Goal: Task Accomplishment & Management: Use online tool/utility

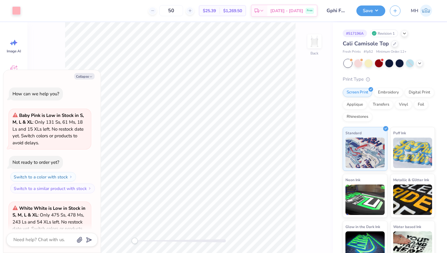
scroll to position [61, 0]
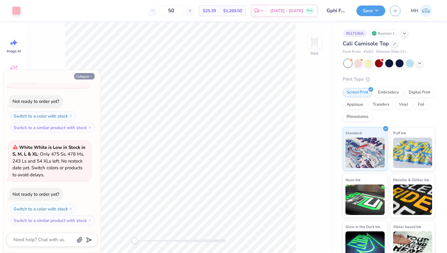
click at [89, 77] on icon "button" at bounding box center [91, 77] width 4 height 4
type textarea "x"
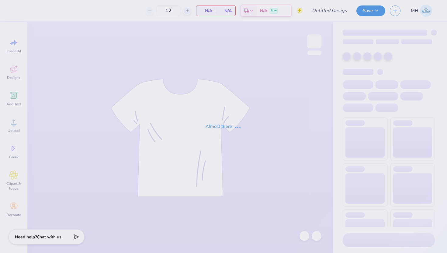
type input "50"
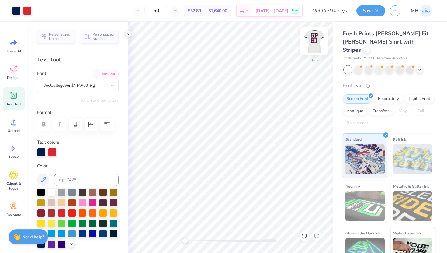
click at [316, 42] on img at bounding box center [314, 41] width 24 height 24
click at [128, 33] on icon at bounding box center [128, 33] width 5 height 5
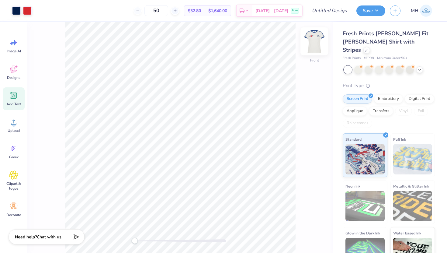
click at [312, 40] on img at bounding box center [314, 41] width 24 height 24
click at [336, 12] on input "Design Title" at bounding box center [337, 11] width 30 height 12
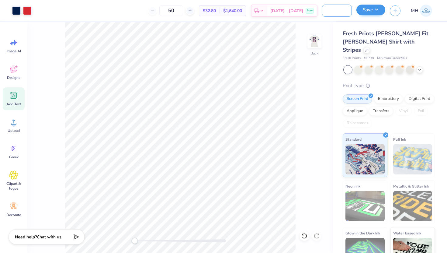
type input "Gphi White Shirt"
click at [375, 10] on button "Save" at bounding box center [371, 10] width 29 height 11
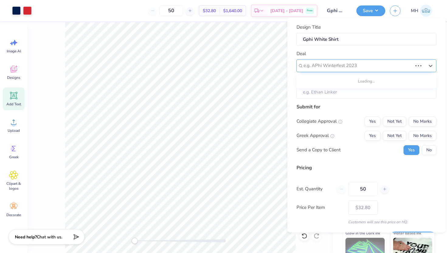
click at [354, 63] on div at bounding box center [358, 65] width 109 height 8
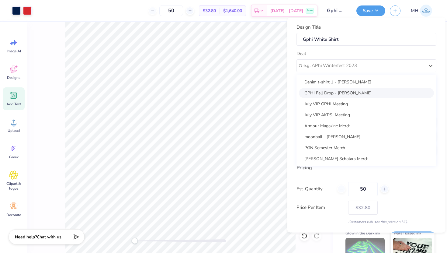
click at [346, 94] on div "GPHI Fall Drop - Lilly Fisher" at bounding box center [366, 93] width 135 height 10
type input "Lilly Fisher"
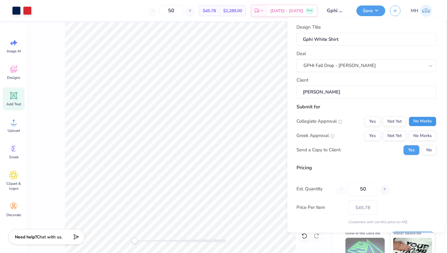
click at [419, 121] on button "No Marks" at bounding box center [423, 121] width 28 height 10
click at [375, 137] on button "Yes" at bounding box center [373, 136] width 16 height 10
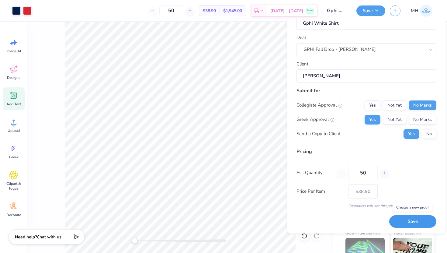
click at [412, 220] on button "Save" at bounding box center [413, 221] width 47 height 12
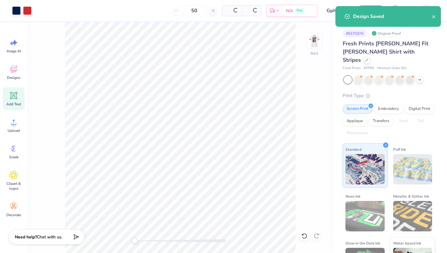
type input "$38.90"
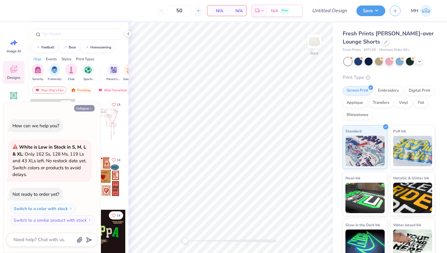
click at [87, 106] on button "Collapse" at bounding box center [84, 108] width 20 height 6
type textarea "x"
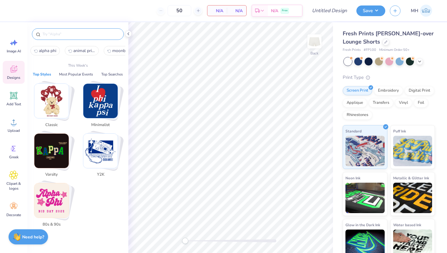
click at [58, 32] on input "text" at bounding box center [81, 34] width 78 height 6
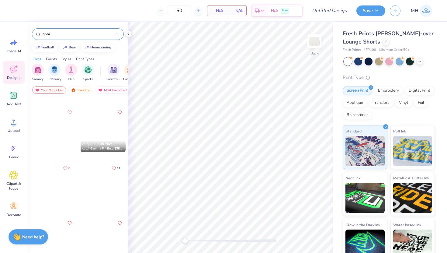
scroll to position [272, 0]
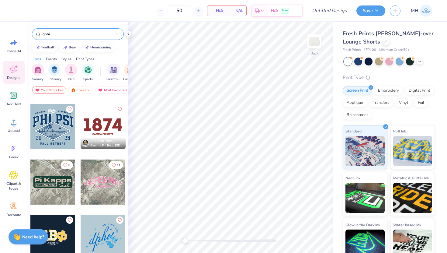
type input "gphi"
click at [105, 124] on div at bounding box center [103, 126] width 45 height 45
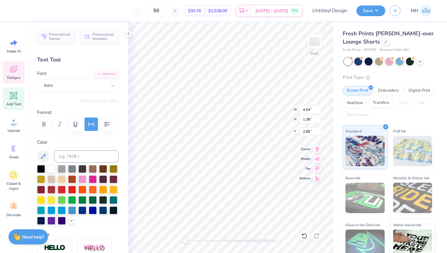
scroll to position [0, 0]
type textarea "4"
type input "4.38"
type input "0.37"
type input "5.62"
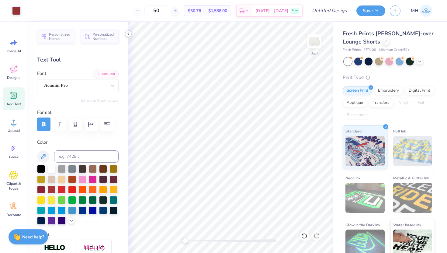
click at [129, 34] on icon at bounding box center [128, 33] width 5 height 5
click at [130, 33] on icon at bounding box center [128, 33] width 5 height 5
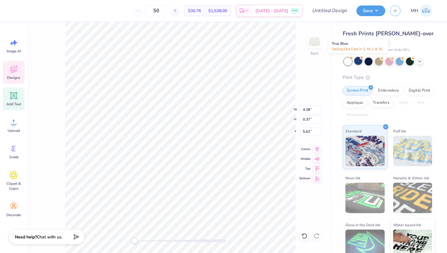
click at [359, 63] on div at bounding box center [359, 61] width 8 height 8
type input "5.26"
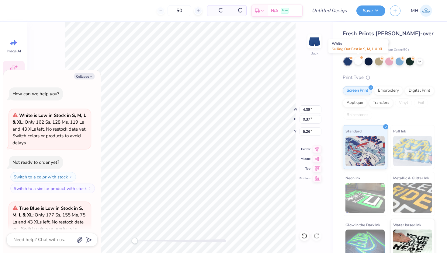
scroll to position [61, 0]
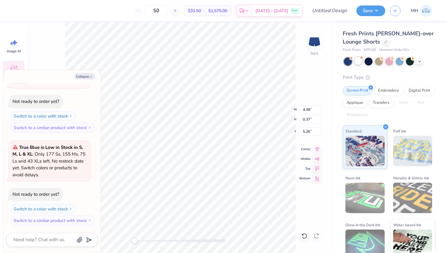
click at [357, 64] on div at bounding box center [359, 61] width 8 height 8
click at [87, 75] on button "Collapse" at bounding box center [84, 76] width 20 height 6
type textarea "x"
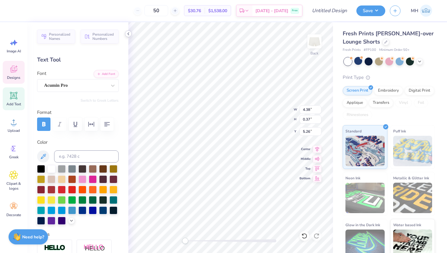
click at [128, 33] on polyline at bounding box center [128, 34] width 1 height 2
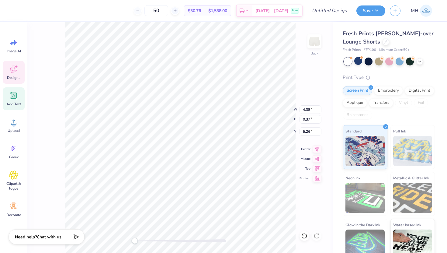
click at [307, 77] on div "Back W 4.38 4.38 " H 0.37 0.37 " Y 5.26 5.26 " Center Middle Top Bottom" at bounding box center [180, 137] width 306 height 231
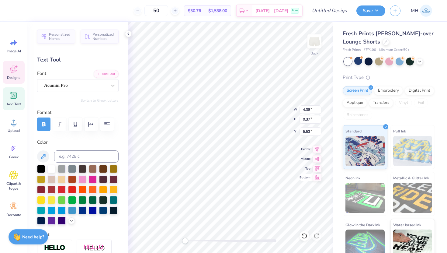
click at [300, 178] on div "Back W 4.38 4.38 " H 0.37 0.37 " Y 5.53 5.53 " Center Middle Top Bottom" at bounding box center [230, 137] width 205 height 231
click at [130, 34] on icon at bounding box center [128, 33] width 5 height 5
click at [129, 34] on icon at bounding box center [128, 33] width 5 height 5
click at [130, 33] on icon at bounding box center [128, 33] width 5 height 5
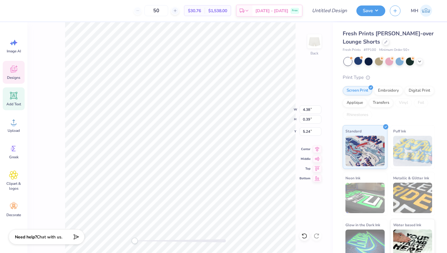
scroll to position [0, 2]
click at [18, 98] on icon at bounding box center [13, 95] width 9 height 9
type input "2.85"
type input "0.82"
type input "3.34"
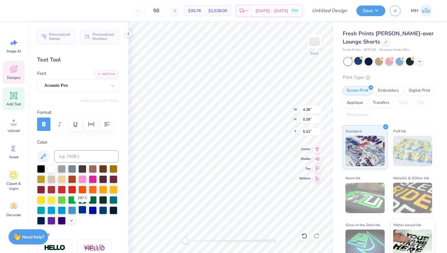
click at [83, 210] on div at bounding box center [83, 210] width 8 height 8
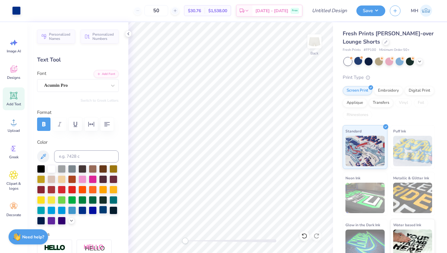
click at [104, 210] on div at bounding box center [103, 210] width 8 height 8
click at [129, 33] on icon at bounding box center [128, 33] width 5 height 5
click at [128, 34] on icon at bounding box center [128, 33] width 5 height 5
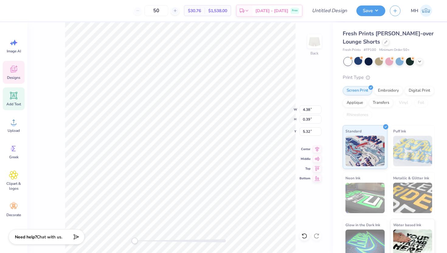
click at [312, 204] on div "Back W 4.38 4.38 " H 0.39 0.39 " Y 5.32 5.32 " Center Middle Top Bottom" at bounding box center [180, 137] width 306 height 231
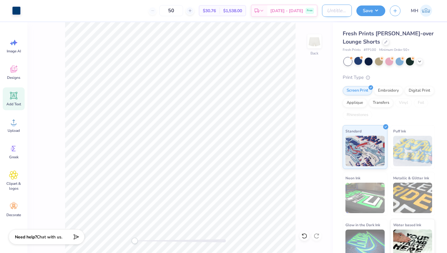
click at [334, 8] on input "Design Title" at bounding box center [337, 11] width 30 height 12
click at [338, 10] on input "Gphi White SHorts" at bounding box center [337, 11] width 30 height 12
click at [348, 11] on input "Gphi White Shorts" at bounding box center [337, 11] width 30 height 12
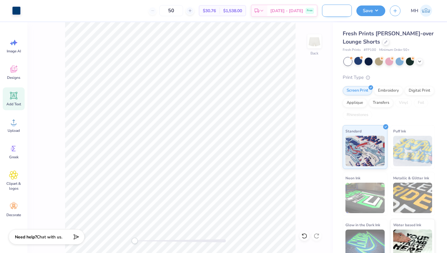
scroll to position [0, 22]
type input "Gphi White Shorts"
click at [379, 9] on button "Save" at bounding box center [371, 10] width 29 height 11
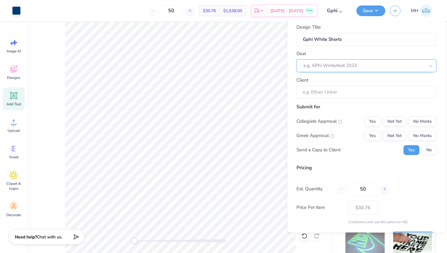
click at [346, 65] on div at bounding box center [364, 65] width 121 height 8
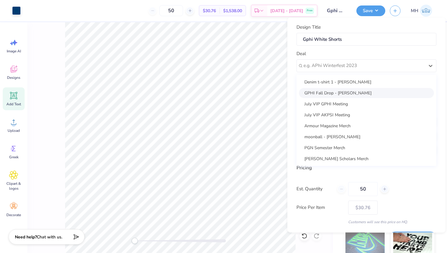
click at [345, 94] on div "GPHI Fall Drop - Lilly Fisher" at bounding box center [366, 93] width 135 height 10
type input "Lilly Fisher"
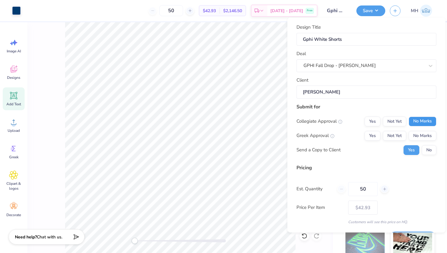
click at [416, 119] on button "No Marks" at bounding box center [423, 121] width 28 height 10
click at [372, 135] on button "Yes" at bounding box center [373, 136] width 16 height 10
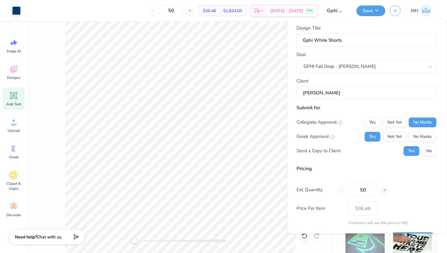
scroll to position [17, 0]
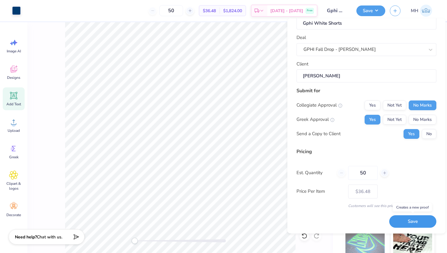
click at [399, 222] on button "Save" at bounding box center [413, 221] width 47 height 12
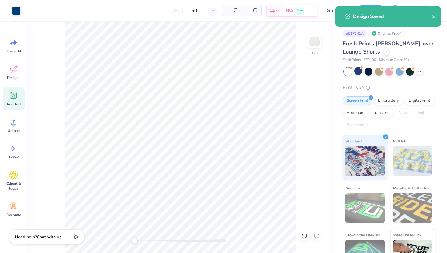
type input "$36.48"
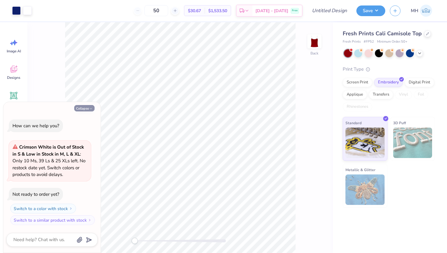
click at [89, 109] on button "Collapse" at bounding box center [84, 108] width 20 height 6
type textarea "x"
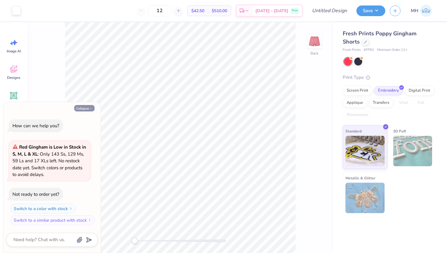
click at [88, 107] on button "Collapse" at bounding box center [84, 108] width 20 height 6
type textarea "x"
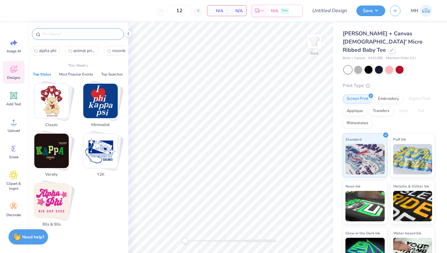
click at [64, 33] on input "text" at bounding box center [81, 34] width 78 height 6
click at [104, 107] on img "Stack Card Button Minimalist" at bounding box center [100, 101] width 34 height 34
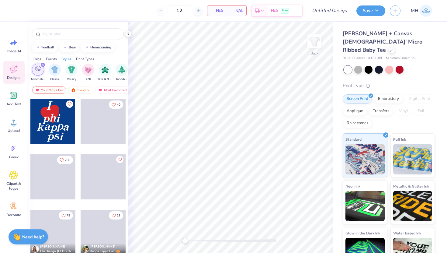
scroll to position [0, 319]
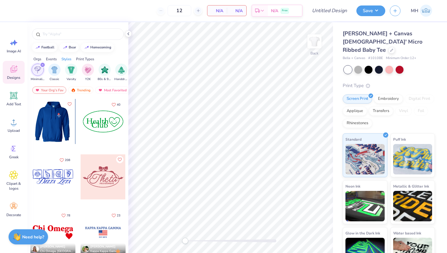
click at [30, 121] on div at bounding box center [7, 121] width 45 height 45
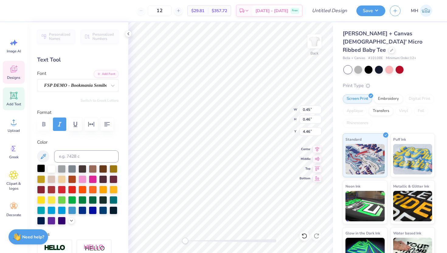
click at [42, 170] on div at bounding box center [41, 168] width 8 height 8
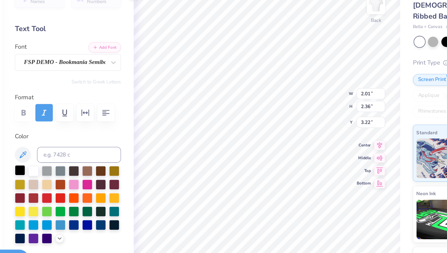
click at [40, 170] on div at bounding box center [41, 168] width 8 height 8
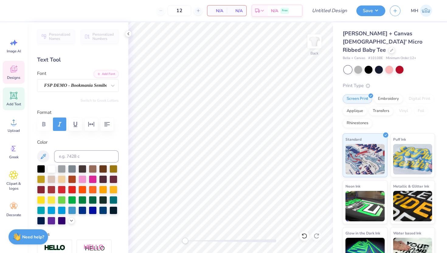
click at [15, 74] on div "Designs" at bounding box center [14, 72] width 22 height 23
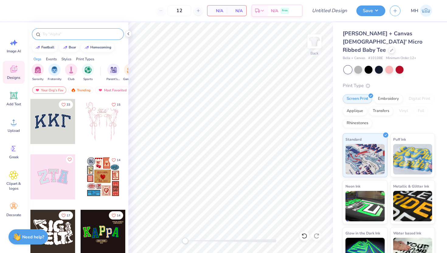
click at [71, 36] on input "text" at bounding box center [81, 34] width 78 height 6
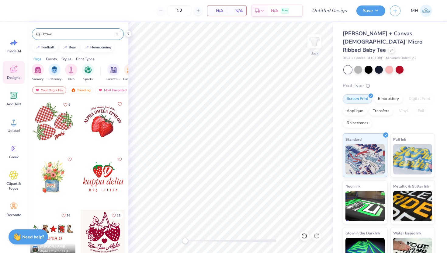
type input "straw"
click at [58, 114] on div at bounding box center [52, 121] width 45 height 45
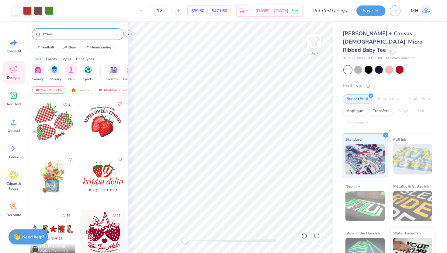
click at [129, 33] on icon at bounding box center [128, 33] width 5 height 5
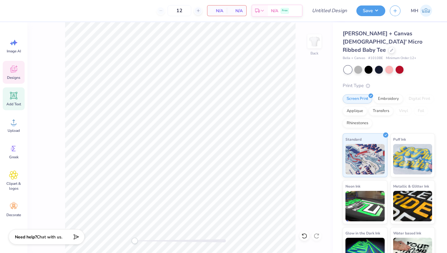
click at [13, 98] on icon at bounding box center [14, 96] width 6 height 6
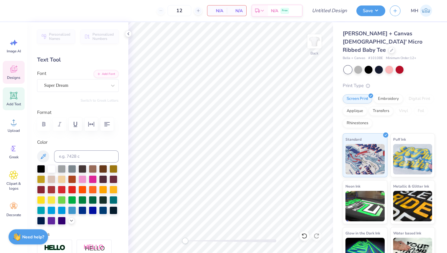
click at [6, 70] on div "Designs" at bounding box center [14, 72] width 22 height 23
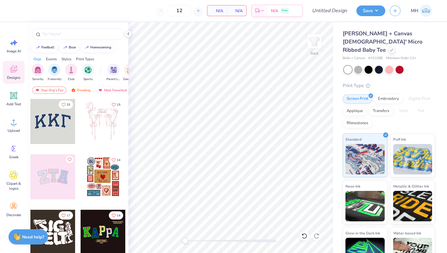
click at [6, 70] on div "Designs" at bounding box center [14, 72] width 22 height 23
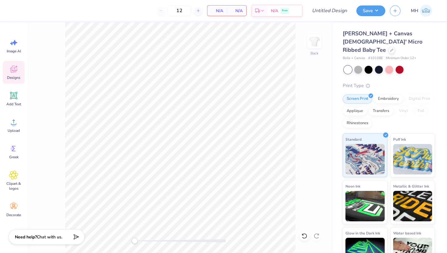
click at [12, 74] on div "Designs" at bounding box center [14, 72] width 22 height 23
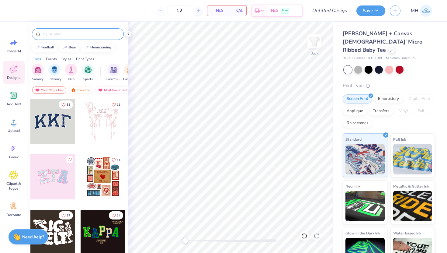
click at [77, 33] on input "text" at bounding box center [81, 34] width 78 height 6
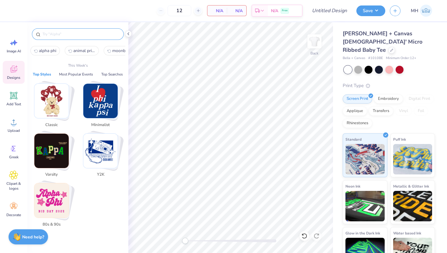
click at [106, 103] on img "Stack Card Button Minimalist" at bounding box center [100, 101] width 34 height 34
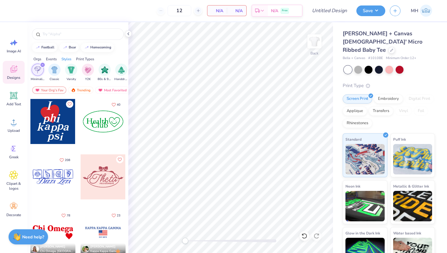
click at [56, 122] on div at bounding box center [52, 121] width 45 height 45
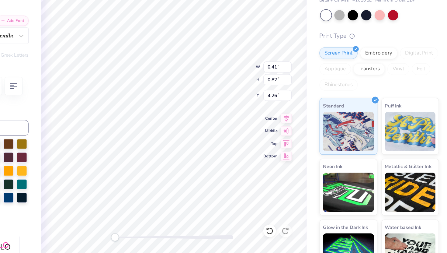
scroll to position [0, 0]
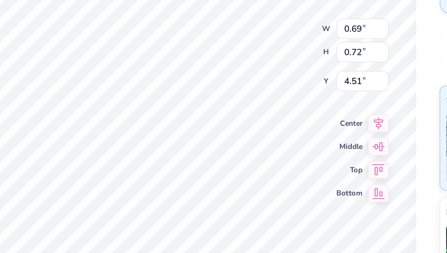
type input "0.69"
type input "0.72"
type input "4.51"
type textarea "L"
type input "0.63"
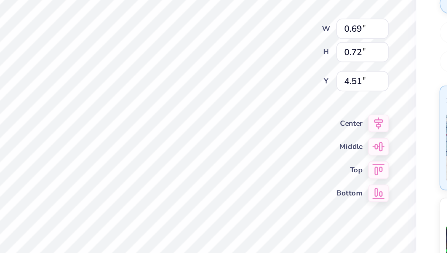
type input "0.78"
type input "4.22"
type textarea "O"
type input "0.41"
type input "0.82"
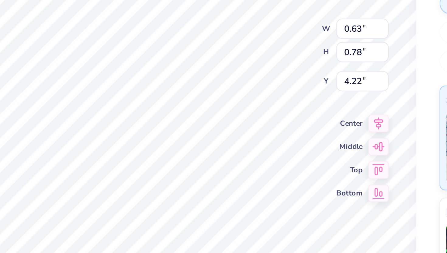
type input "4.26"
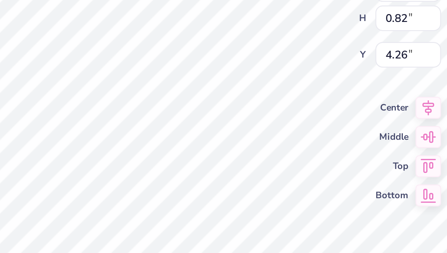
type textarea "V"
type input "0.72"
type input "0.77"
type input "4.49"
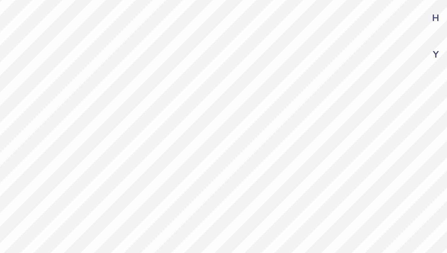
type input "0.79"
type input "0.80"
type input "4.21"
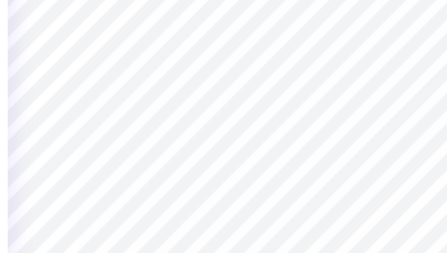
type input "0.84"
type input "0.82"
type input "4.26"
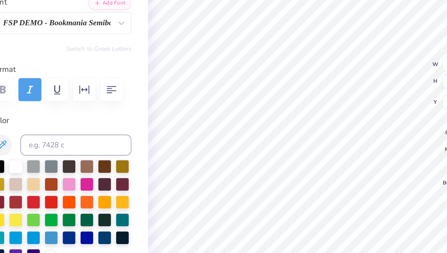
type textarea "E"
click at [104, 211] on div at bounding box center [103, 210] width 8 height 8
click at [103, 210] on div at bounding box center [103, 210] width 8 height 8
type input "0.79"
type input "0.80"
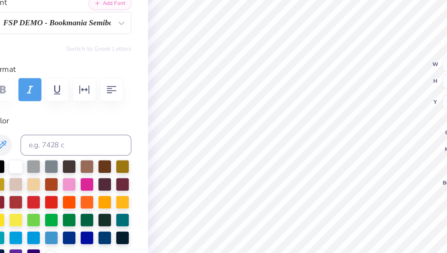
type input "0.58"
type input "0.84"
type input "3.00"
type input "1.85"
type input "1.81"
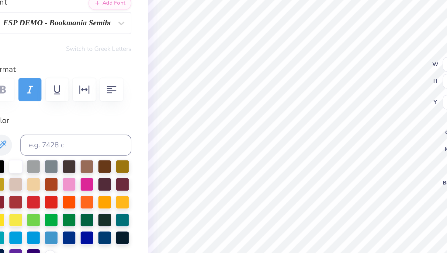
type input "3.34"
type input "0.58"
type input "0.84"
type input "3.00"
click at [103, 208] on div at bounding box center [103, 210] width 8 height 8
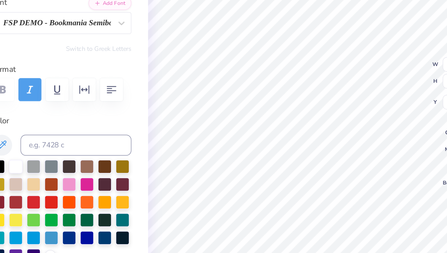
type input "0.79"
type input "0.80"
type input "4.26"
click at [101, 210] on div at bounding box center [103, 210] width 8 height 8
type input "0.72"
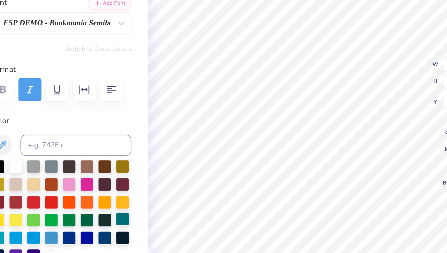
type input "0.77"
type input "4.31"
click at [102, 210] on div at bounding box center [103, 210] width 8 height 8
type input "0.53"
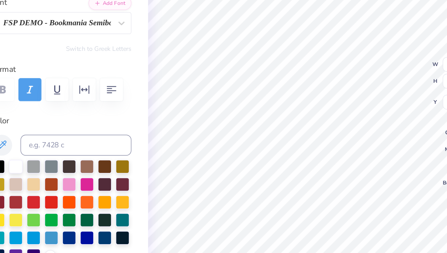
type input "5.36"
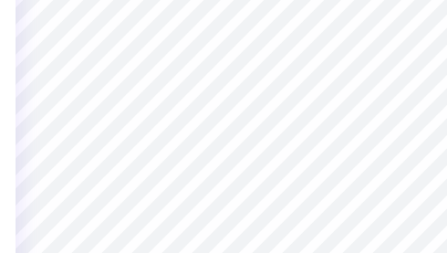
type input "1.85"
type input "1.81"
type input "3.34"
type input "0.72"
type input "0.77"
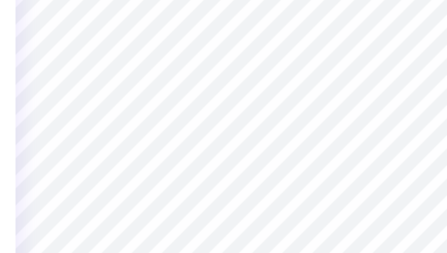
type input "4.31"
type input "0.79"
type input "0.80"
type input "4.26"
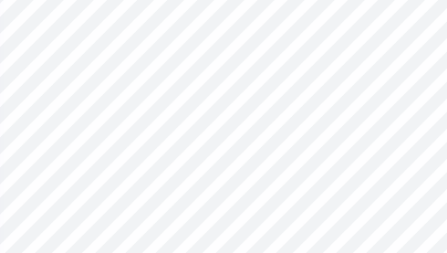
type input "0.89"
type input "0.82"
type input "0.89"
type input "3.19"
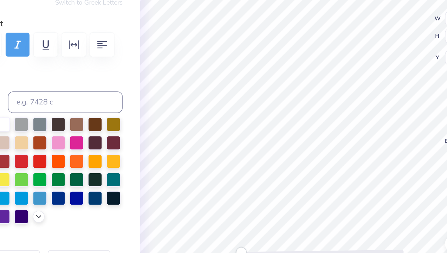
type textarea "g"
click at [101, 210] on div at bounding box center [103, 210] width 8 height 8
type input "0.53"
type input "5.29"
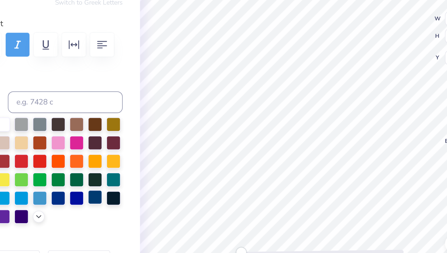
click at [104, 213] on div at bounding box center [103, 210] width 8 height 8
type input "0.69"
type input "0.72"
type input "5.39"
type textarea "m"
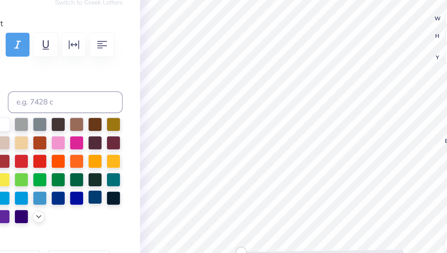
click at [103, 210] on div at bounding box center [103, 210] width 8 height 8
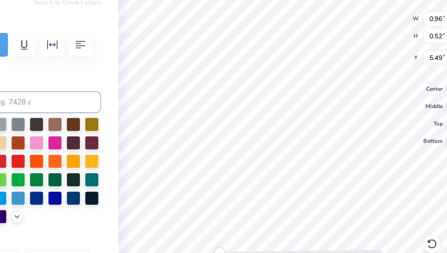
type input "4.40"
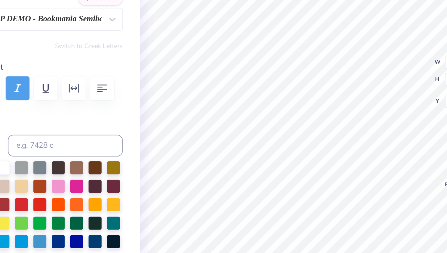
type input "0.53"
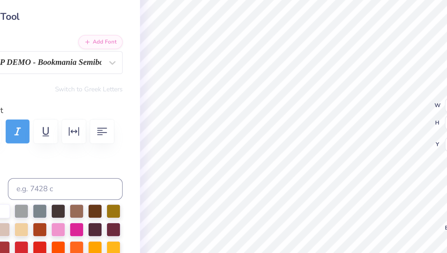
type input "0.39"
type input "0.76"
type input "6.10"
type input "0.69"
type input "0.72"
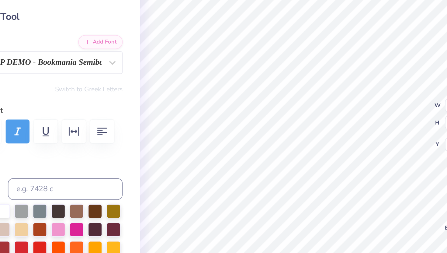
type input "5.26"
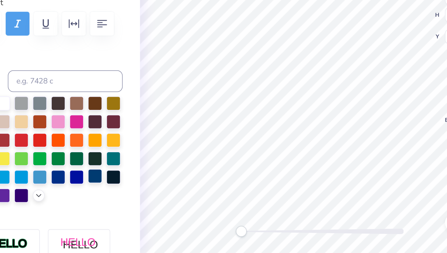
click at [101, 209] on div at bounding box center [103, 210] width 8 height 8
type input "0.53"
type input "5.36"
type textarea "h"
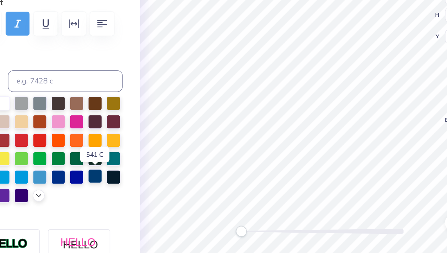
click at [103, 209] on div at bounding box center [103, 210] width 8 height 8
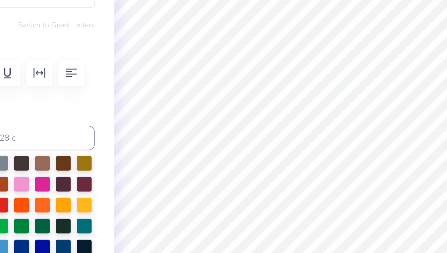
type input "0.69"
type input "0.72"
type input "5.17"
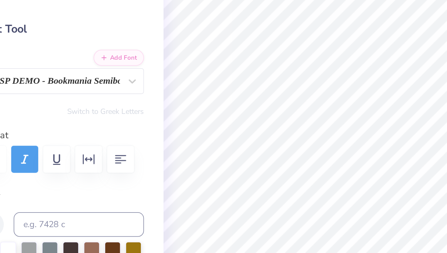
type input "0.53"
type input "4.40"
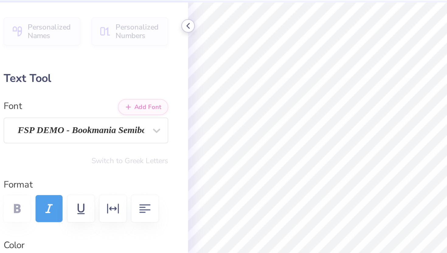
type input "0.96"
type input "0.52"
type input "4.20"
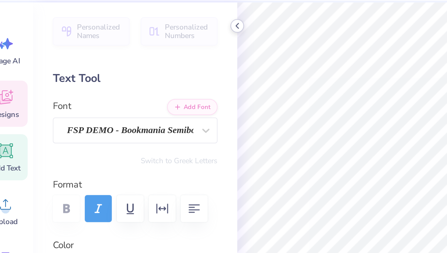
click at [128, 33] on icon at bounding box center [128, 33] width 5 height 5
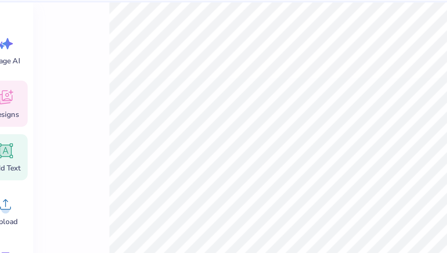
type input "0.53"
type input "4.25"
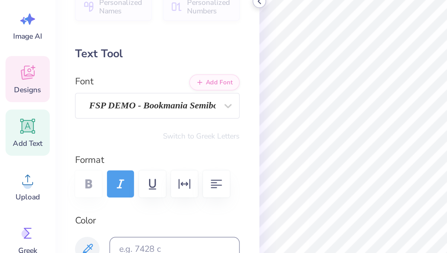
click at [129, 35] on icon at bounding box center [128, 33] width 5 height 5
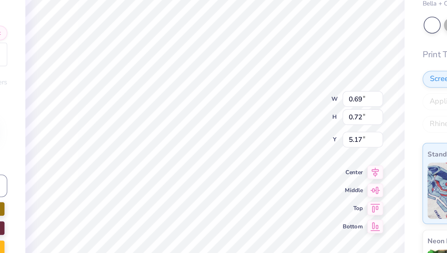
type input "0.63"
type input "0.78"
type input "5.11"
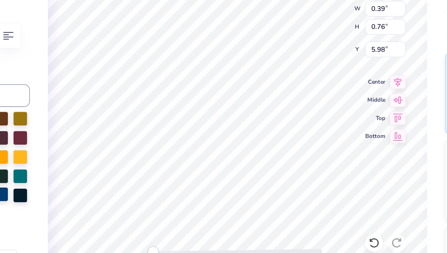
click at [103, 210] on div at bounding box center [103, 210] width 8 height 8
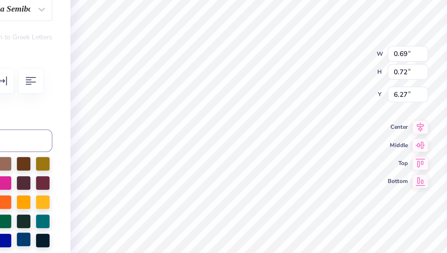
type textarea "b"
click at [103, 210] on div at bounding box center [103, 210] width 8 height 8
type input "0.49"
type input "0.53"
type input "6.24"
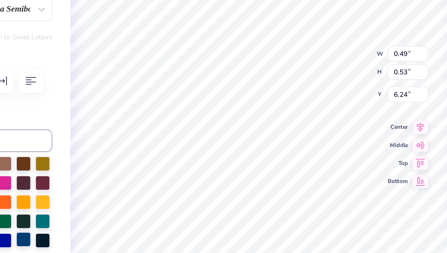
type textarea "e"
click at [104, 212] on div at bounding box center [103, 210] width 8 height 8
click at [103, 192] on div at bounding box center [103, 189] width 8 height 8
click at [103, 208] on div at bounding box center [103, 210] width 8 height 8
type input "0.69"
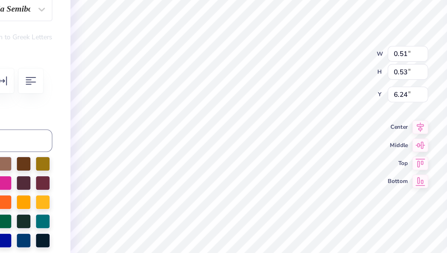
type input "0.72"
type input "5.50"
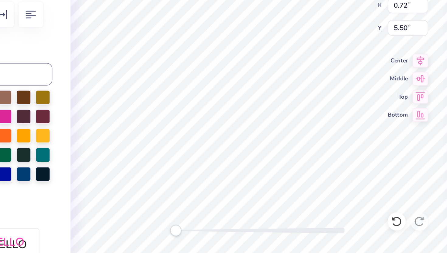
type input "5.47"
type textarea "t"
type input "0.53"
type input "4.25"
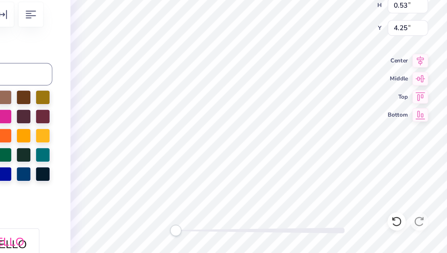
type input "1.85"
type input "1.81"
type input "5.26"
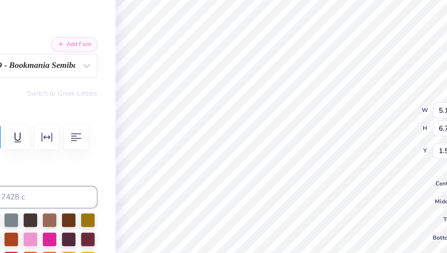
type input "3.00"
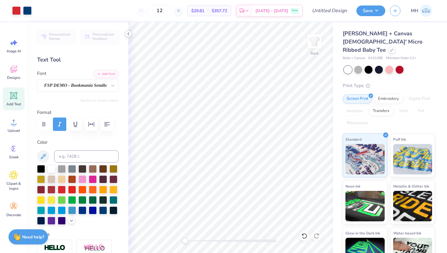
click at [129, 33] on icon at bounding box center [128, 33] width 5 height 5
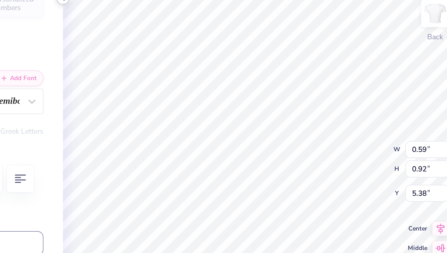
type input "0.53"
type input "5.63"
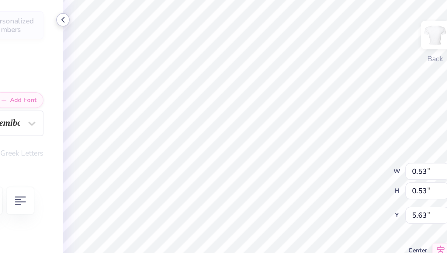
type input "0.96"
type input "0.52"
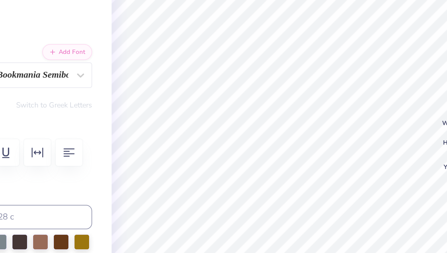
type input "5.68"
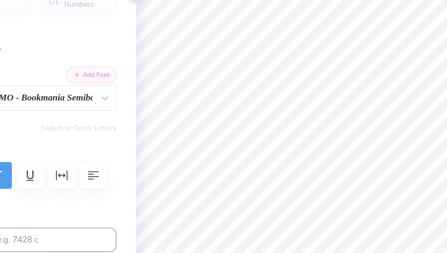
type input "0.61"
type input "0.86"
type input "6.83"
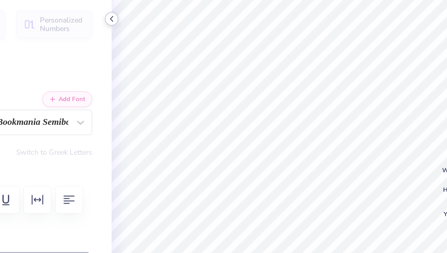
type input "0.39"
type input "0.76"
type input "6.68"
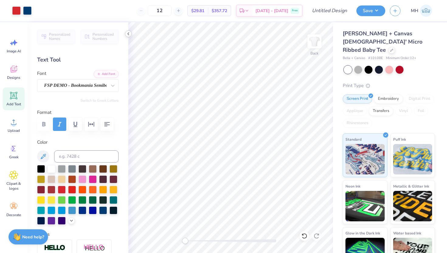
click at [128, 34] on polyline at bounding box center [128, 34] width 1 height 2
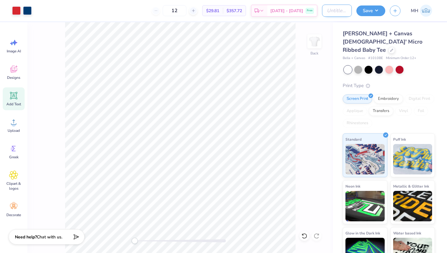
click at [344, 12] on input "Design Title" at bounding box center [337, 11] width 30 height 12
type input "Gphi baby tee"
click at [378, 13] on button "Save" at bounding box center [371, 10] width 29 height 11
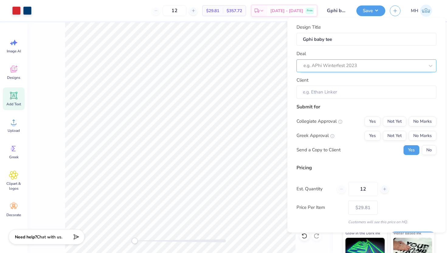
click at [359, 63] on div at bounding box center [364, 65] width 121 height 8
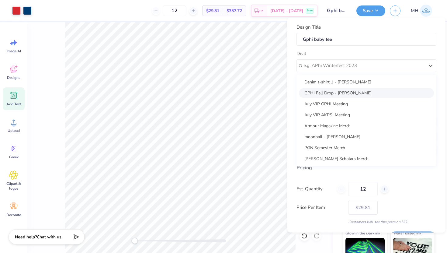
click at [345, 92] on div "GPHI Fall Drop - Lilly Fisher" at bounding box center [366, 93] width 135 height 10
type input "Lilly Fisher"
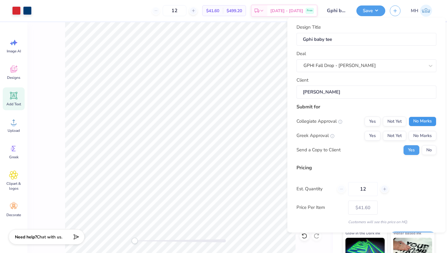
click at [415, 121] on button "No Marks" at bounding box center [423, 121] width 28 height 10
click at [375, 134] on button "Yes" at bounding box center [373, 136] width 16 height 10
type input "$35.35"
click at [367, 9] on button "Save" at bounding box center [371, 10] width 29 height 11
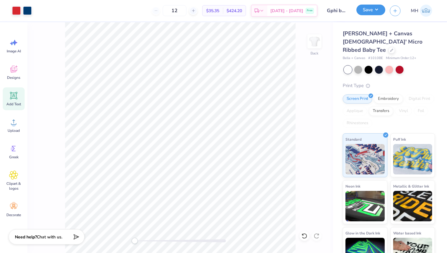
click at [367, 9] on button "Save" at bounding box center [371, 10] width 29 height 11
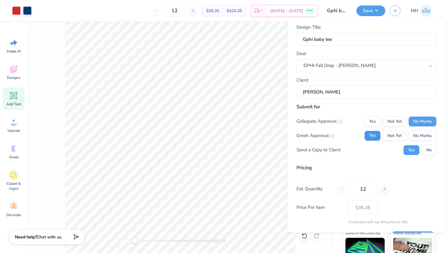
scroll to position [17, 0]
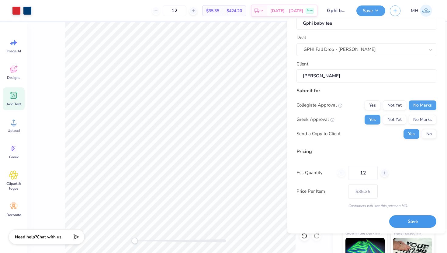
click at [408, 223] on button "Save" at bounding box center [413, 221] width 47 height 12
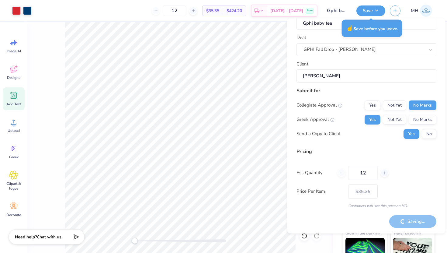
type input "– –"
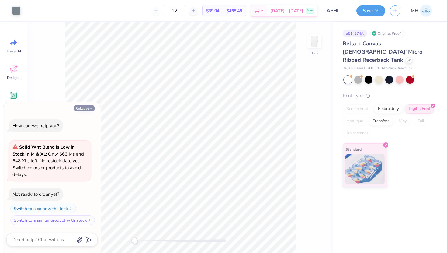
click at [88, 109] on button "Collapse" at bounding box center [84, 108] width 20 height 6
type textarea "x"
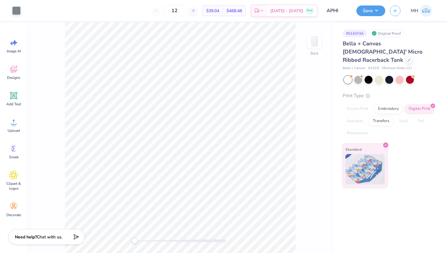
click at [390, 49] on div "Bella + Canvas [DEMOGRAPHIC_DATA]' Micro Ribbed Racerback Tank" at bounding box center [389, 52] width 92 height 25
click at [408, 58] on icon at bounding box center [409, 59] width 3 height 3
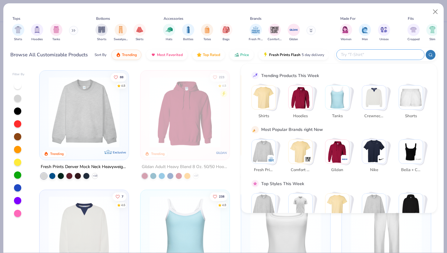
click at [384, 53] on input "text" at bounding box center [381, 54] width 80 height 7
type input "baby tee"
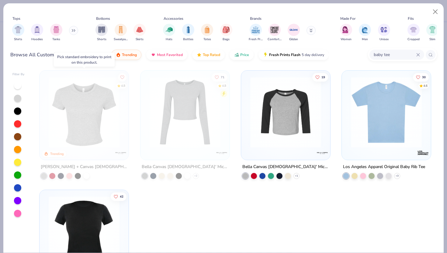
click at [75, 134] on img at bounding box center [84, 112] width 77 height 71
click at [87, 173] on div at bounding box center [86, 176] width 6 height 6
click at [78, 108] on img at bounding box center [84, 112] width 77 height 71
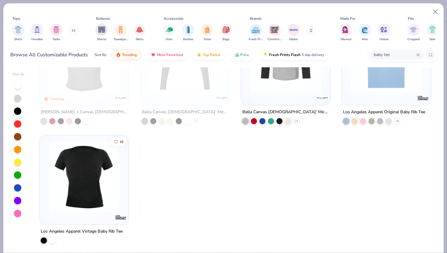
scroll to position [56, 0]
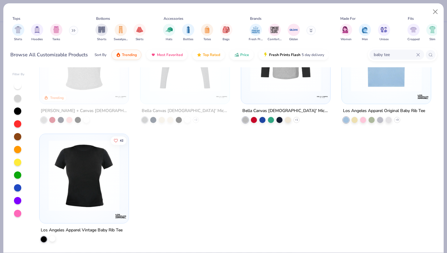
click at [53, 239] on div at bounding box center [52, 239] width 6 height 6
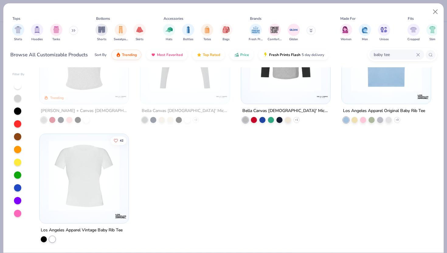
click at [88, 160] on img at bounding box center [84, 175] width 77 height 71
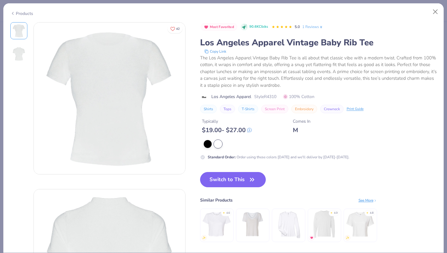
click at [11, 60] on div at bounding box center [18, 53] width 17 height 17
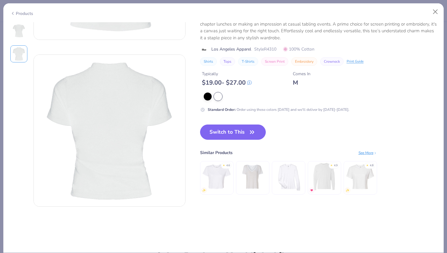
scroll to position [167, 0]
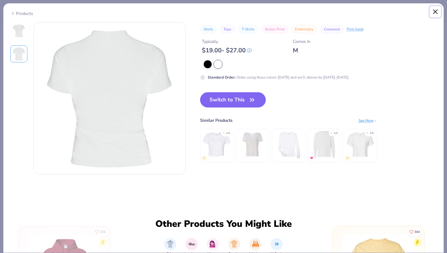
click at [436, 12] on button "Close" at bounding box center [436, 12] width 12 height 12
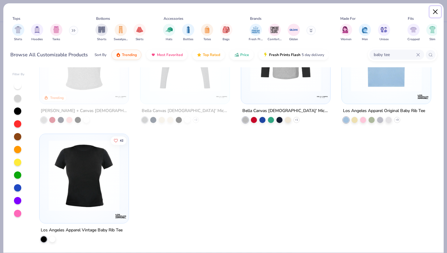
click at [435, 12] on button "Close" at bounding box center [436, 12] width 12 height 12
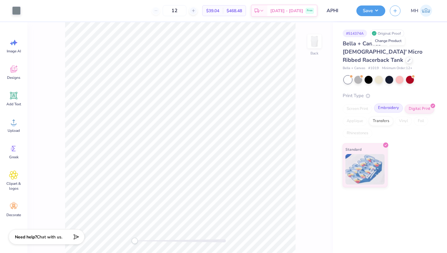
click at [387, 103] on div "Embroidery" at bounding box center [388, 107] width 29 height 9
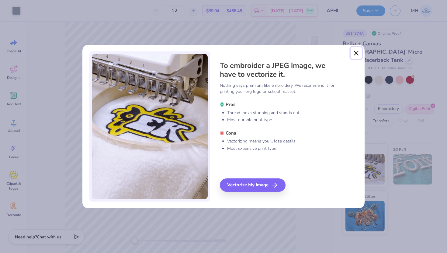
click at [355, 52] on button "Close" at bounding box center [357, 53] width 12 height 12
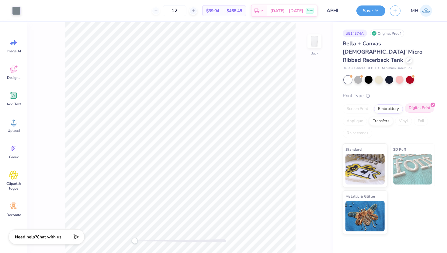
click at [416, 103] on div "Digital Print" at bounding box center [420, 107] width 30 height 9
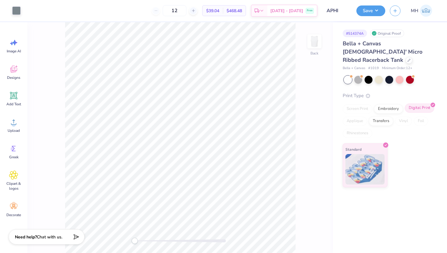
click at [434, 103] on div at bounding box center [433, 105] width 5 height 5
click at [398, 103] on div "Embroidery" at bounding box center [388, 107] width 29 height 9
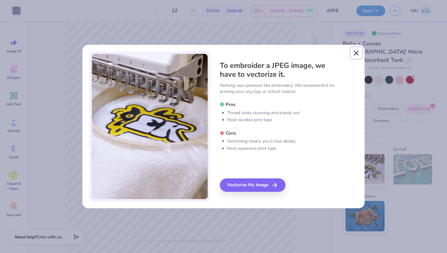
click at [357, 54] on button "Close" at bounding box center [357, 53] width 12 height 12
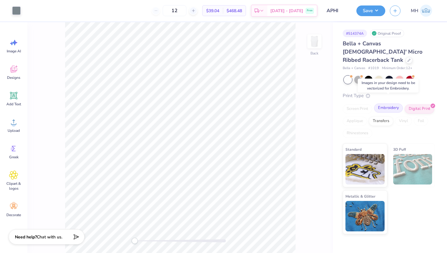
click at [397, 103] on div "Embroidery" at bounding box center [388, 107] width 29 height 9
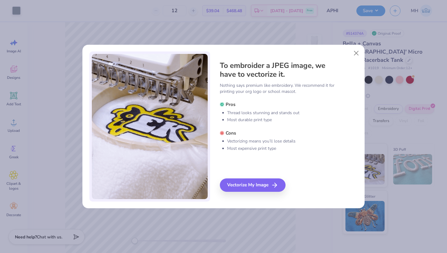
click at [253, 192] on div "To embroider a JPEG image, we have to vectorize it. Nothing says premium like e…" at bounding box center [289, 126] width 138 height 150
click at [252, 187] on div "Vectorize My Image" at bounding box center [254, 184] width 66 height 13
